Goal: Unclear

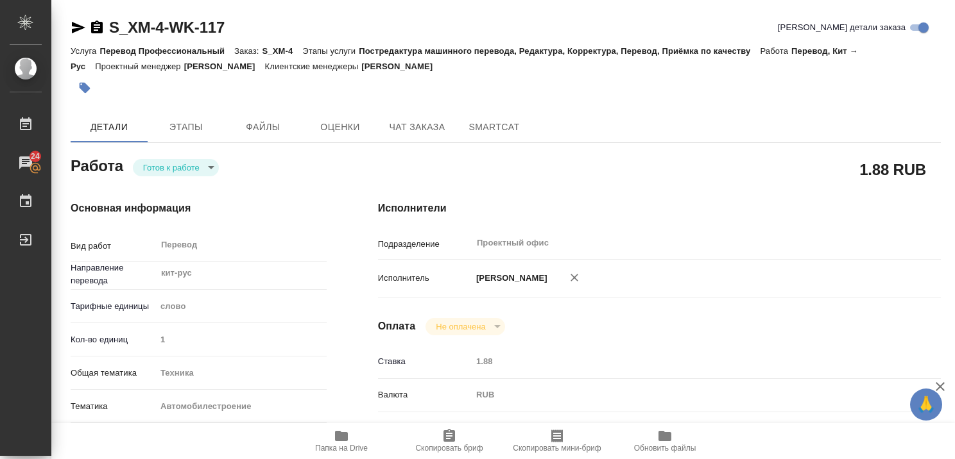
type textarea "x"
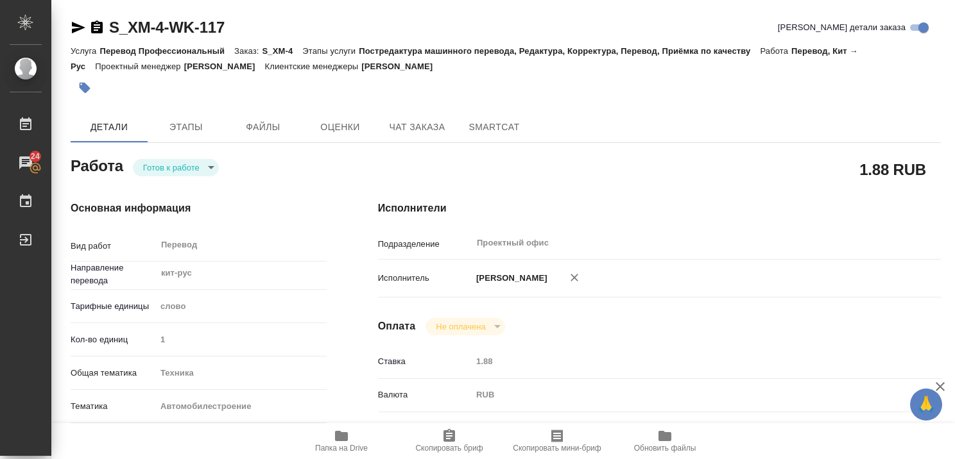
type textarea "x"
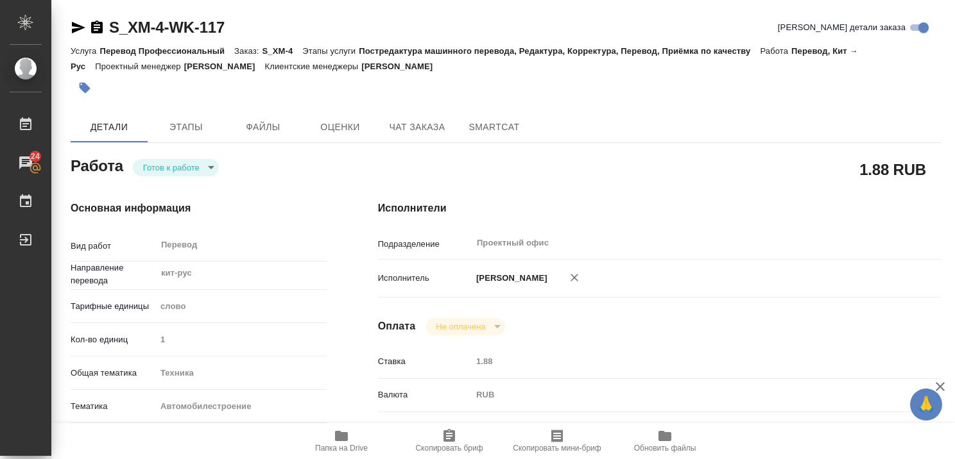
type textarea "x"
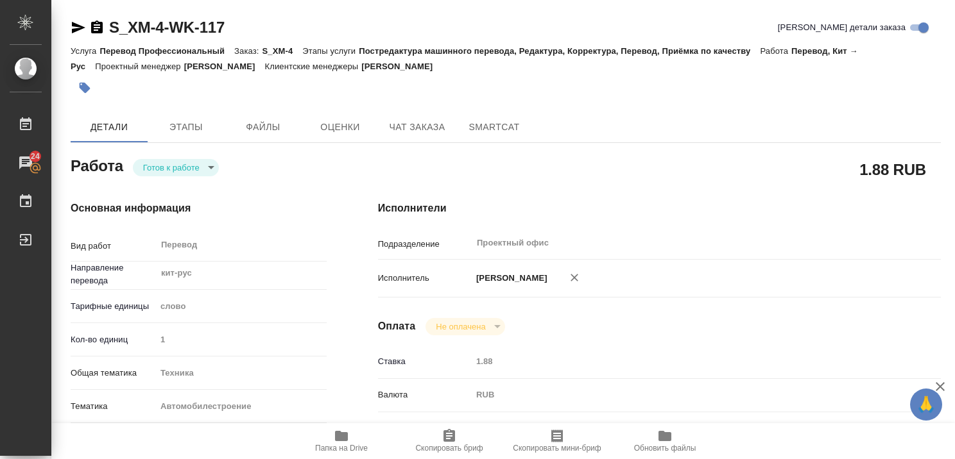
type textarea "x"
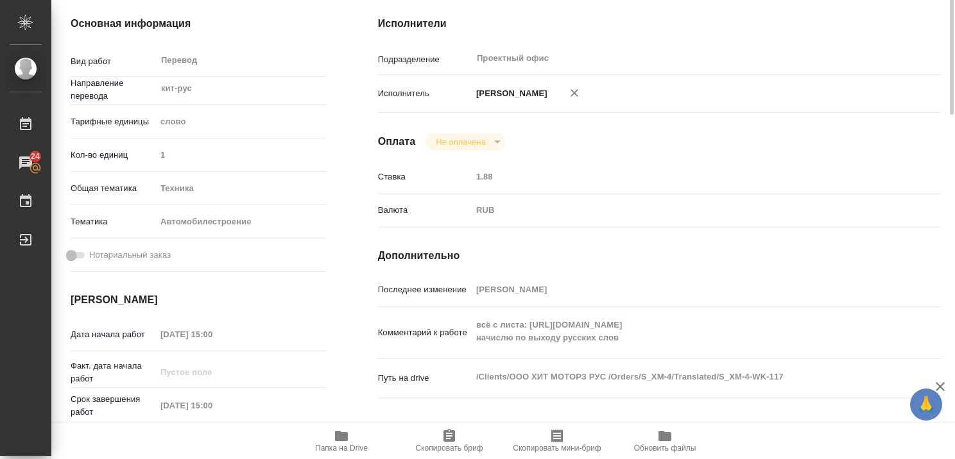
type textarea "x"
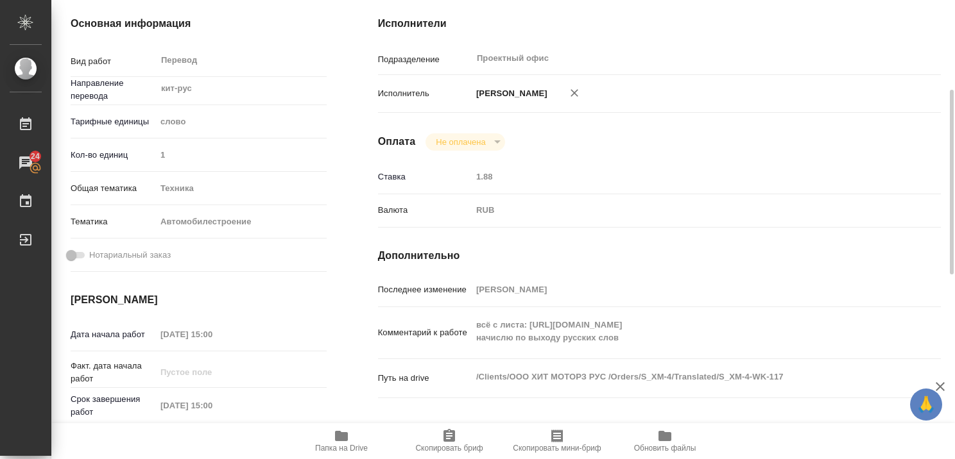
type textarea "x"
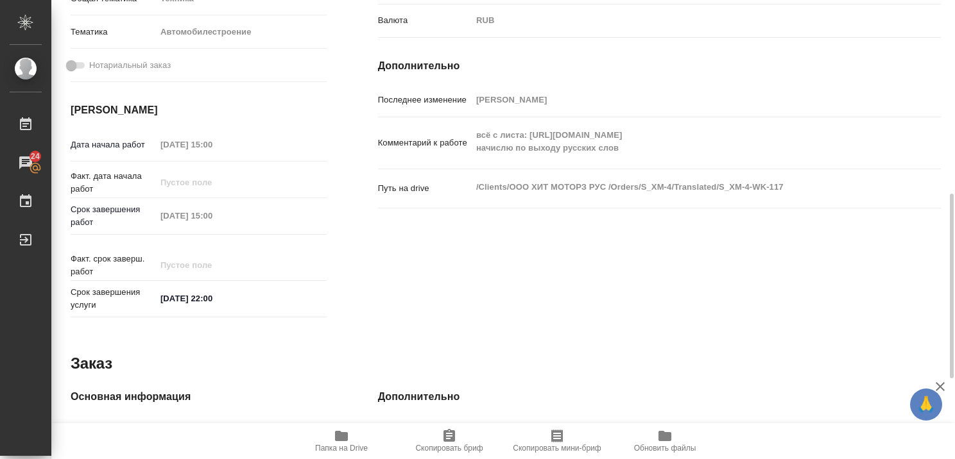
scroll to position [404, 0]
